Goal: Task Accomplishment & Management: Manage account settings

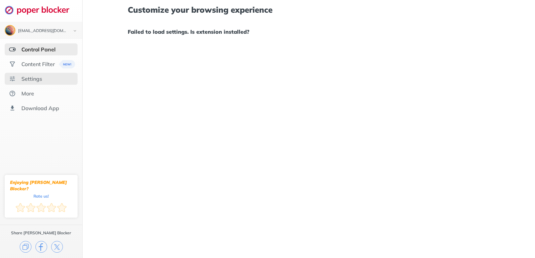
click at [35, 79] on div "Settings" at bounding box center [31, 79] width 21 height 7
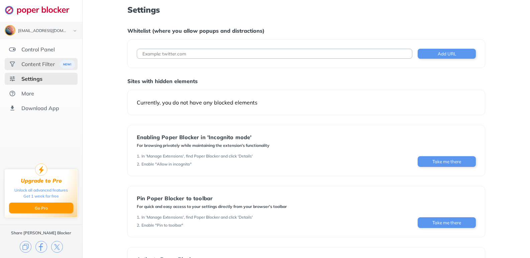
click at [46, 68] on div "Content Filter" at bounding box center [41, 64] width 73 height 12
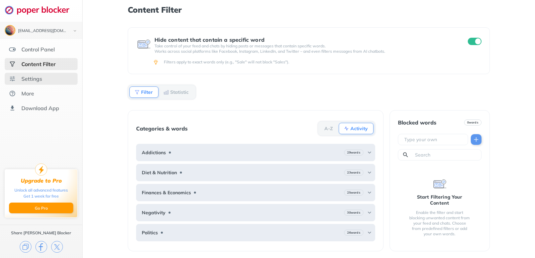
click at [34, 78] on div "Settings" at bounding box center [31, 79] width 21 height 7
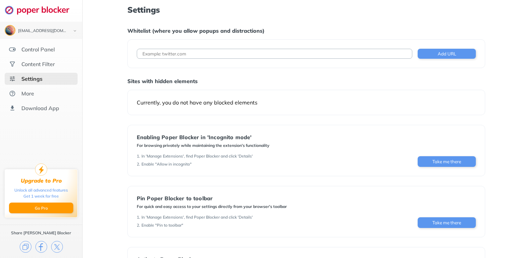
click at [183, 56] on input at bounding box center [275, 54] width 276 height 10
paste input "[URL][DOMAIN_NAME]"
type input "[URL][DOMAIN_NAME]"
click at [451, 54] on button "Add URL" at bounding box center [447, 54] width 58 height 10
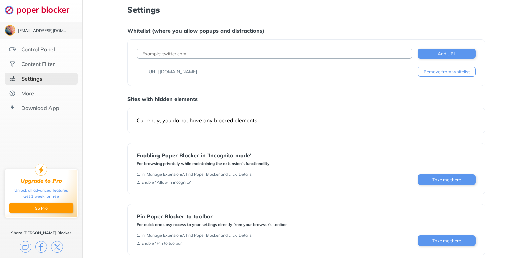
click at [254, 49] on input at bounding box center [275, 54] width 276 height 10
paste input "[URL][DOMAIN_NAME]"
type input "[URL][DOMAIN_NAME]"
click at [454, 53] on button "Add URL" at bounding box center [447, 54] width 58 height 10
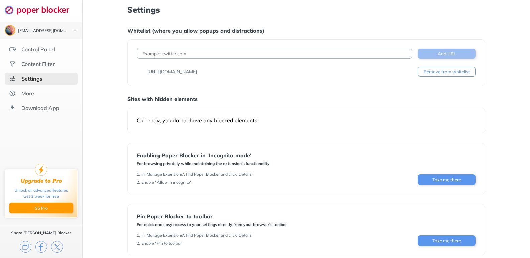
scroll to position [0, 0]
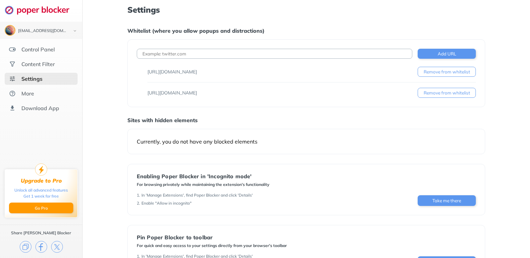
click at [451, 73] on button "Remove from whitelist" at bounding box center [447, 72] width 58 height 10
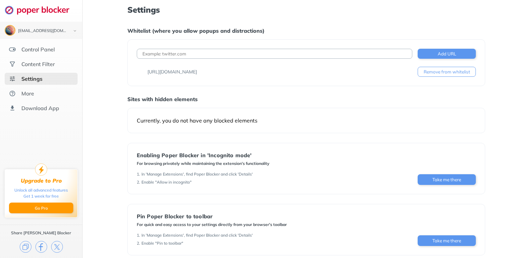
click at [451, 73] on button "Remove from whitelist" at bounding box center [447, 72] width 58 height 10
